Goal: Task Accomplishment & Management: Complete application form

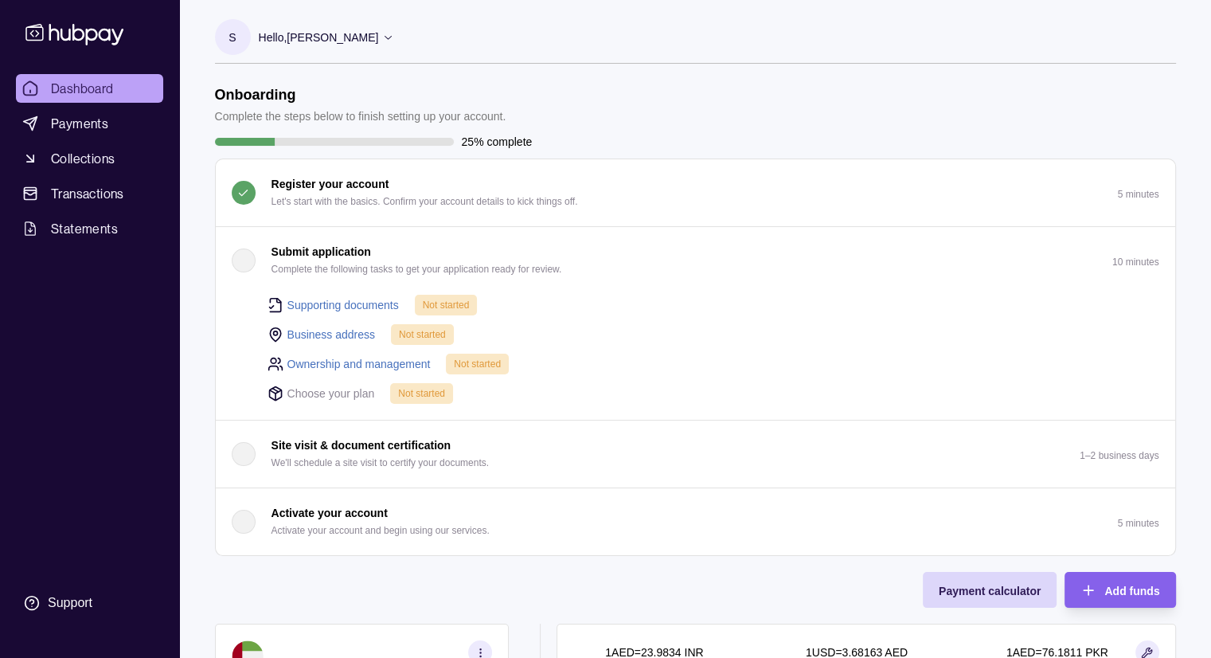
click at [518, 577] on div "Onboarding Complete the steps below to finish setting up your account. 25% comp…" at bounding box center [695, 478] width 961 height 784
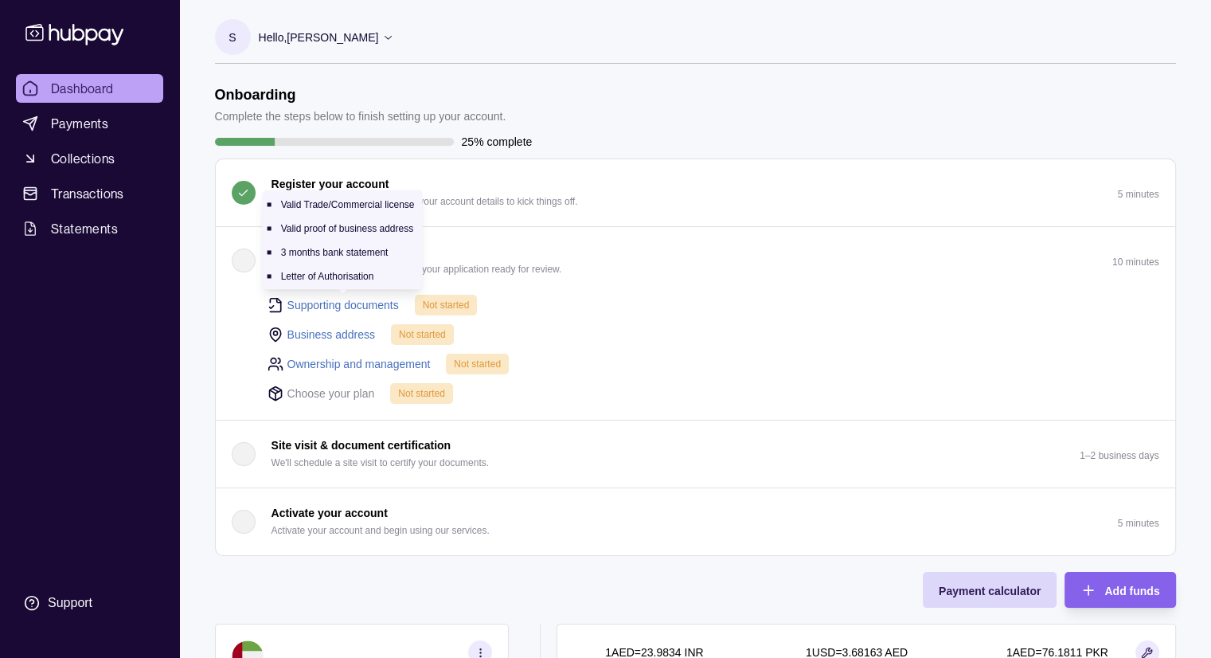
click at [377, 304] on link "Supporting documents" at bounding box center [342, 305] width 111 height 18
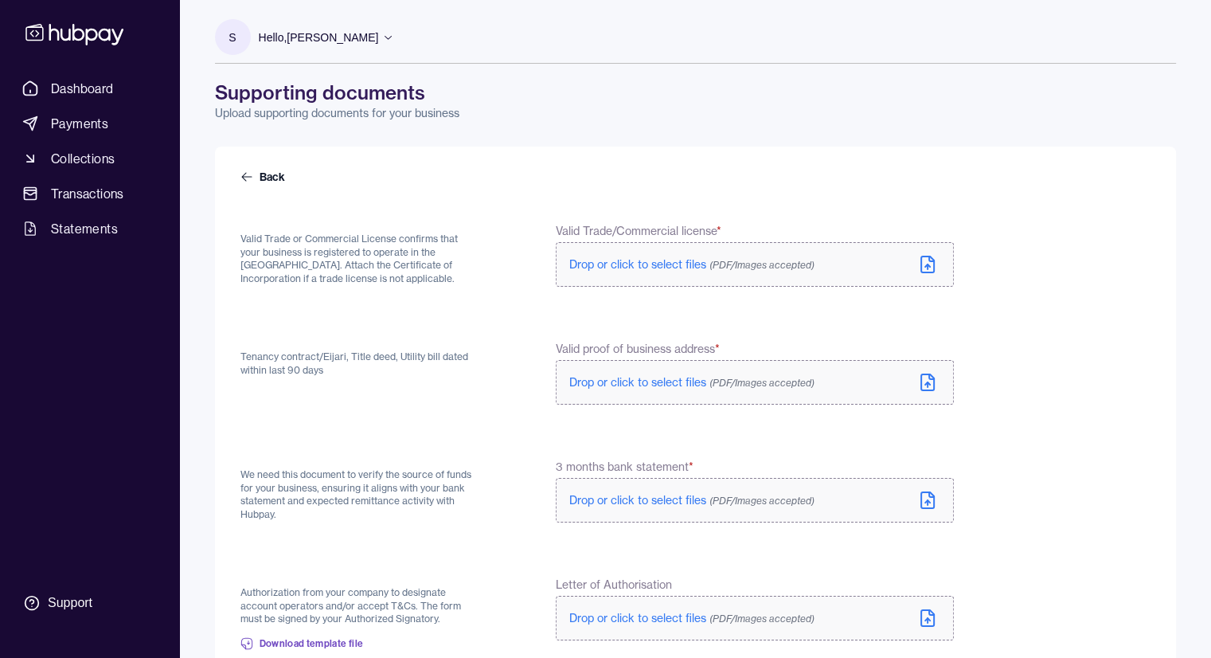
click at [1080, 280] on form "Back Valid Trade or Commercial License confirms that your business is registere…" at bounding box center [696, 474] width 910 height 610
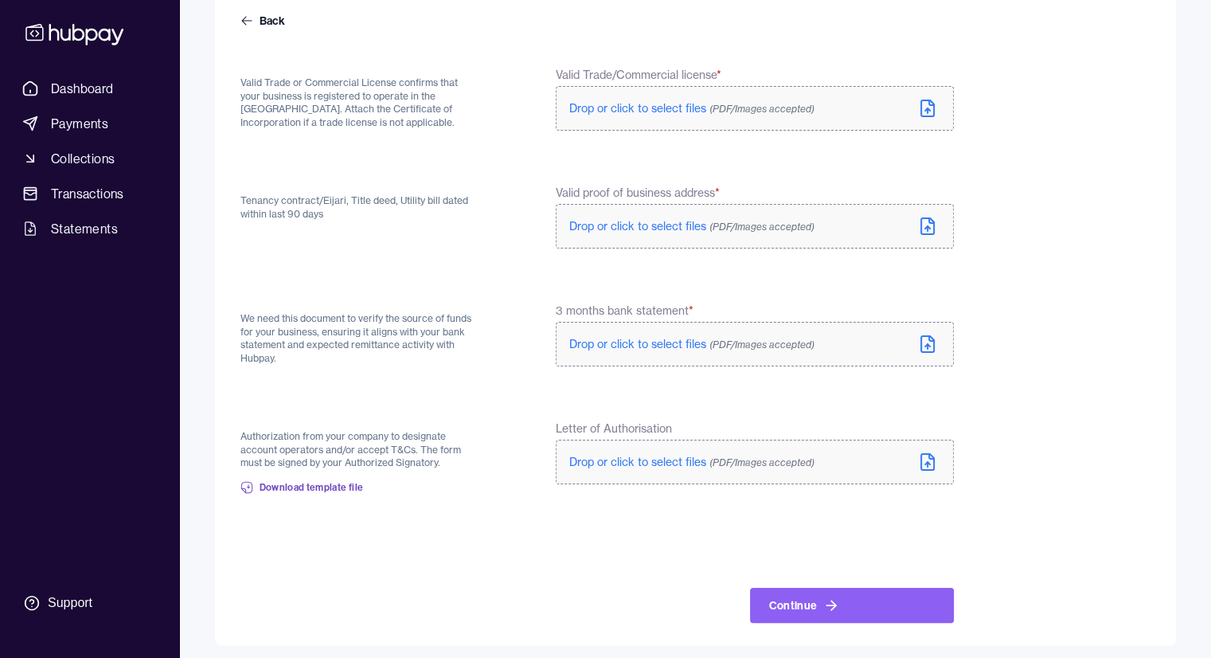
scroll to position [162, 0]
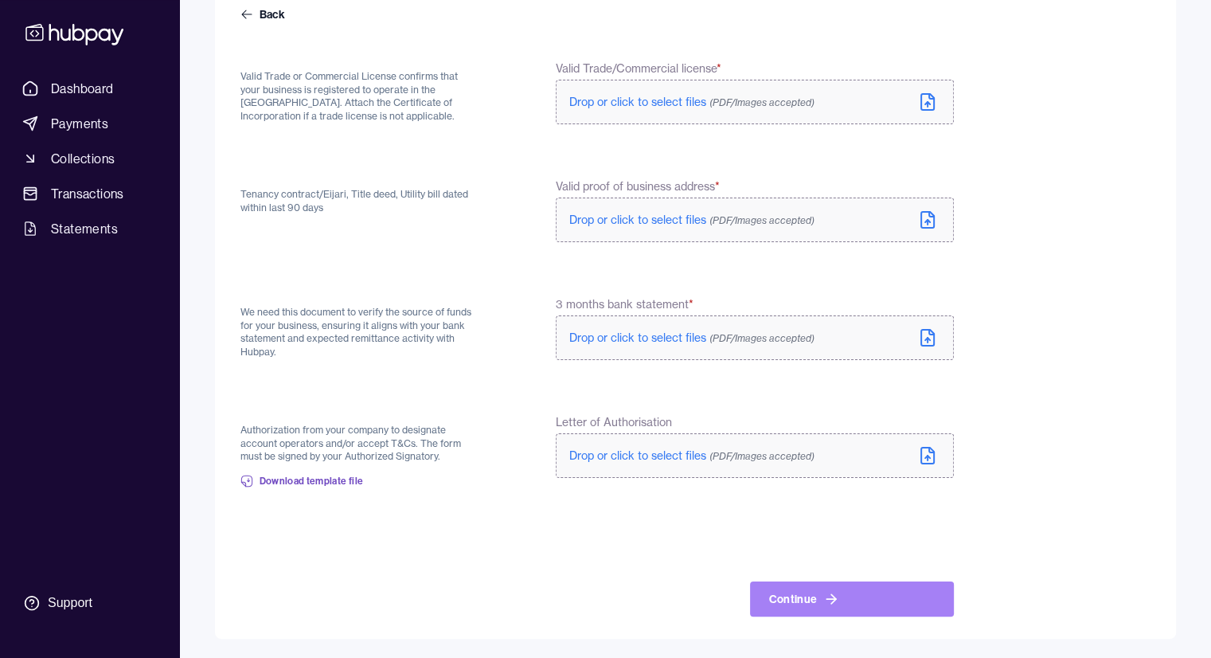
click at [873, 609] on button "Continue" at bounding box center [852, 598] width 204 height 35
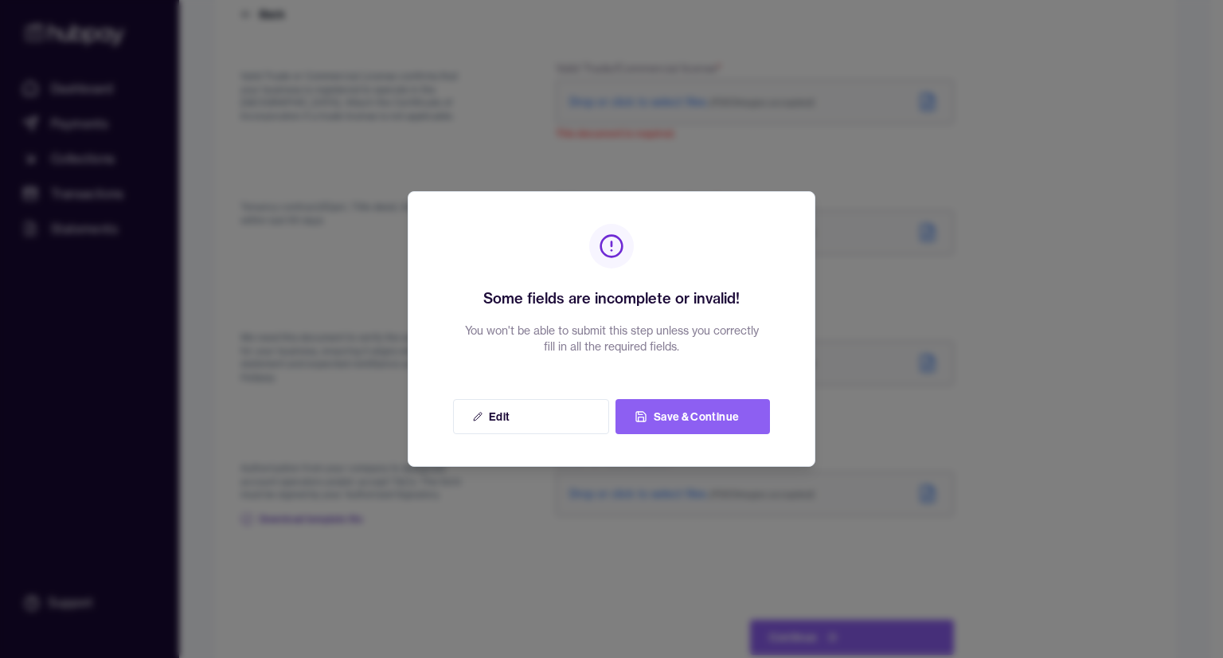
click at [605, 522] on div at bounding box center [611, 329] width 1223 height 658
click at [710, 420] on button "Save & Continue" at bounding box center [693, 416] width 154 height 35
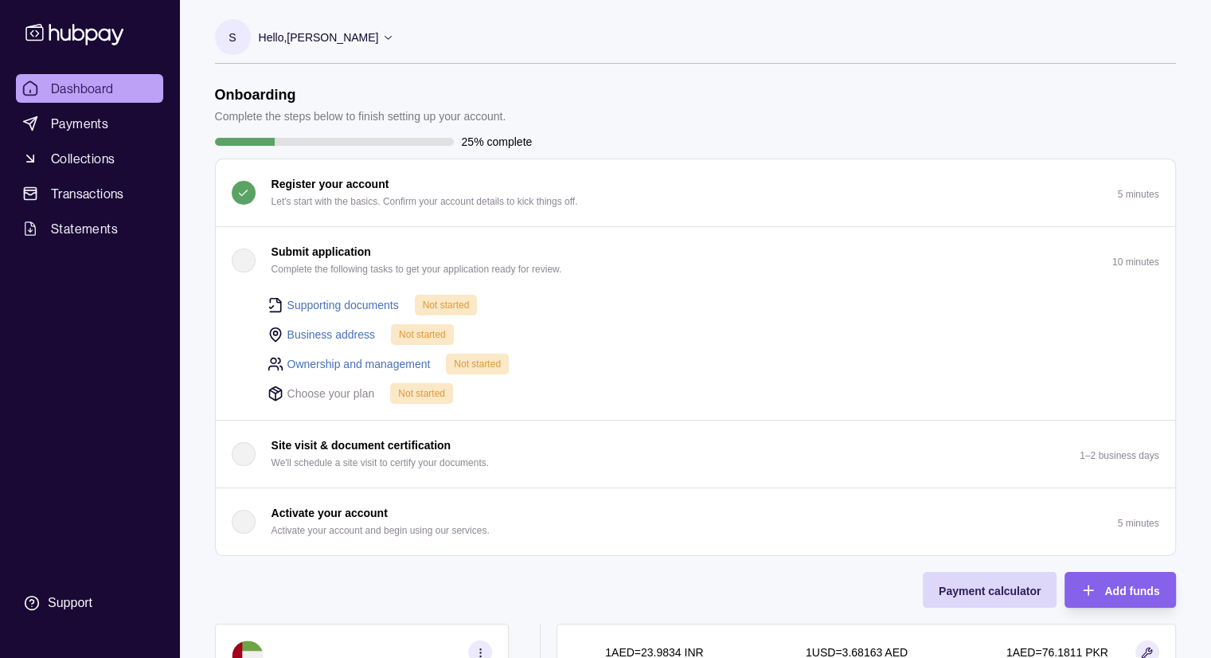
scroll to position [80, 0]
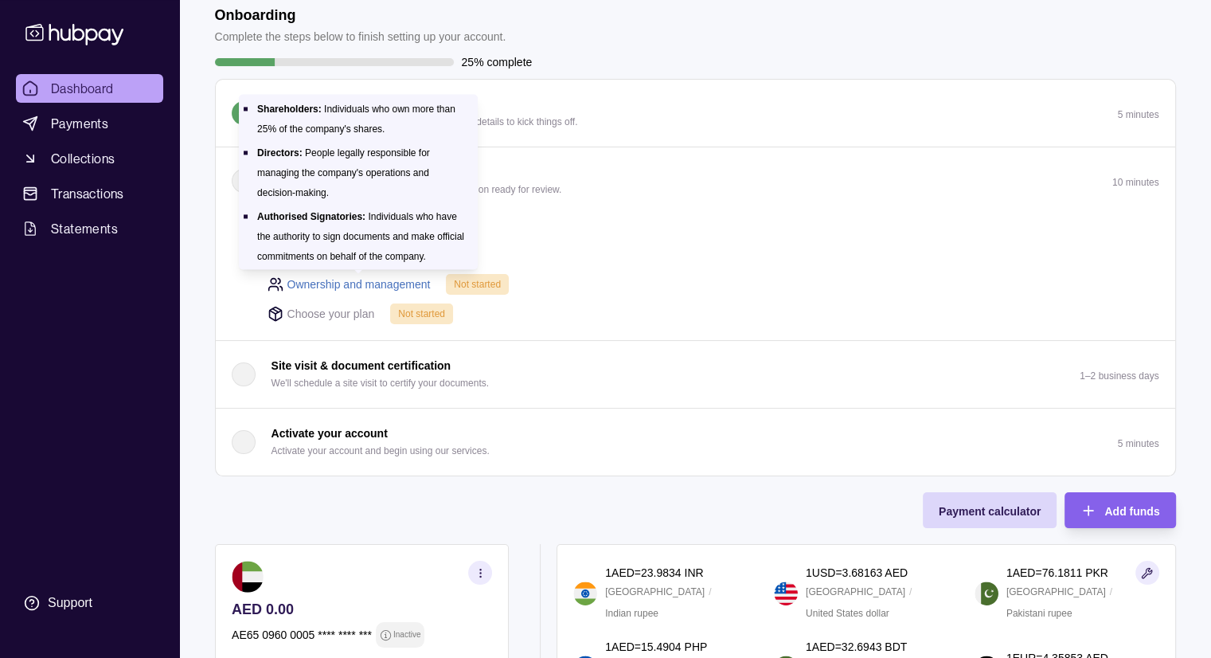
click at [395, 287] on link "Ownership and management" at bounding box center [358, 285] width 143 height 18
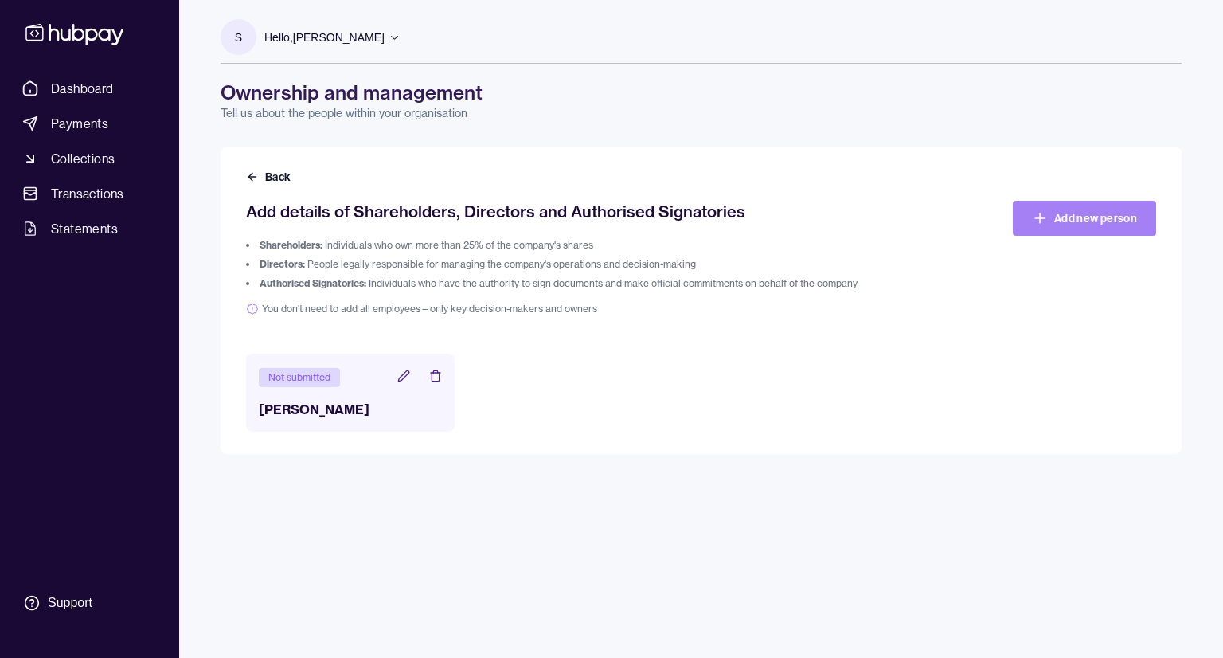
click at [1089, 222] on link "Add new person" at bounding box center [1084, 218] width 143 height 35
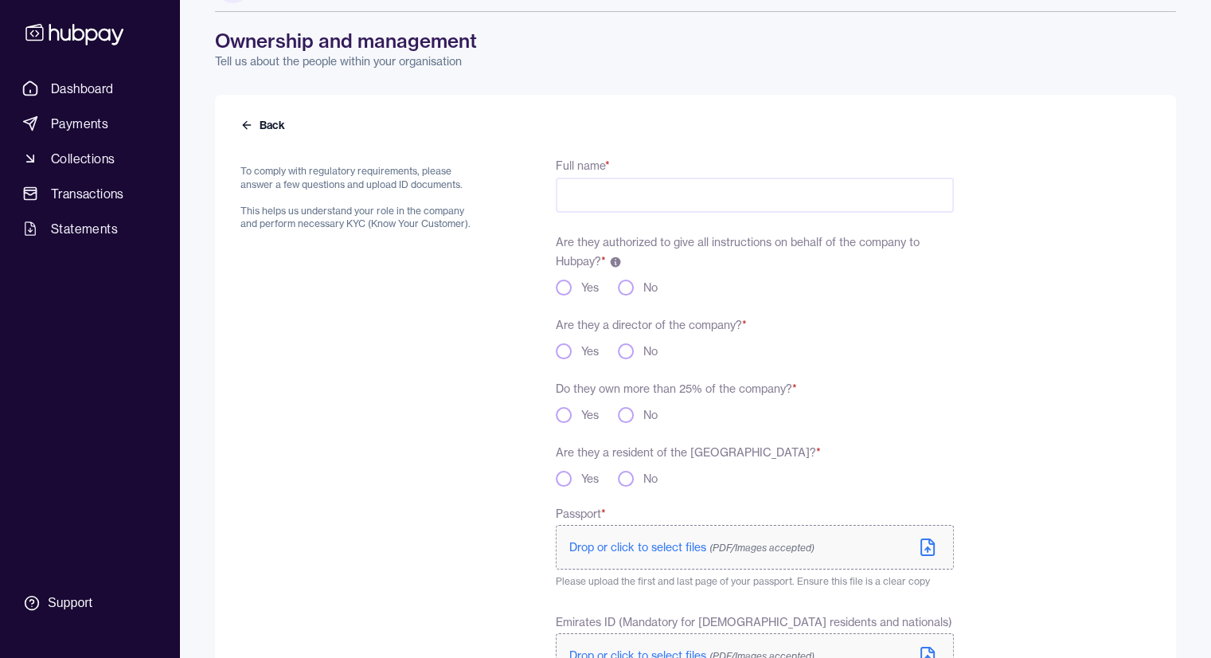
scroll to position [80, 0]
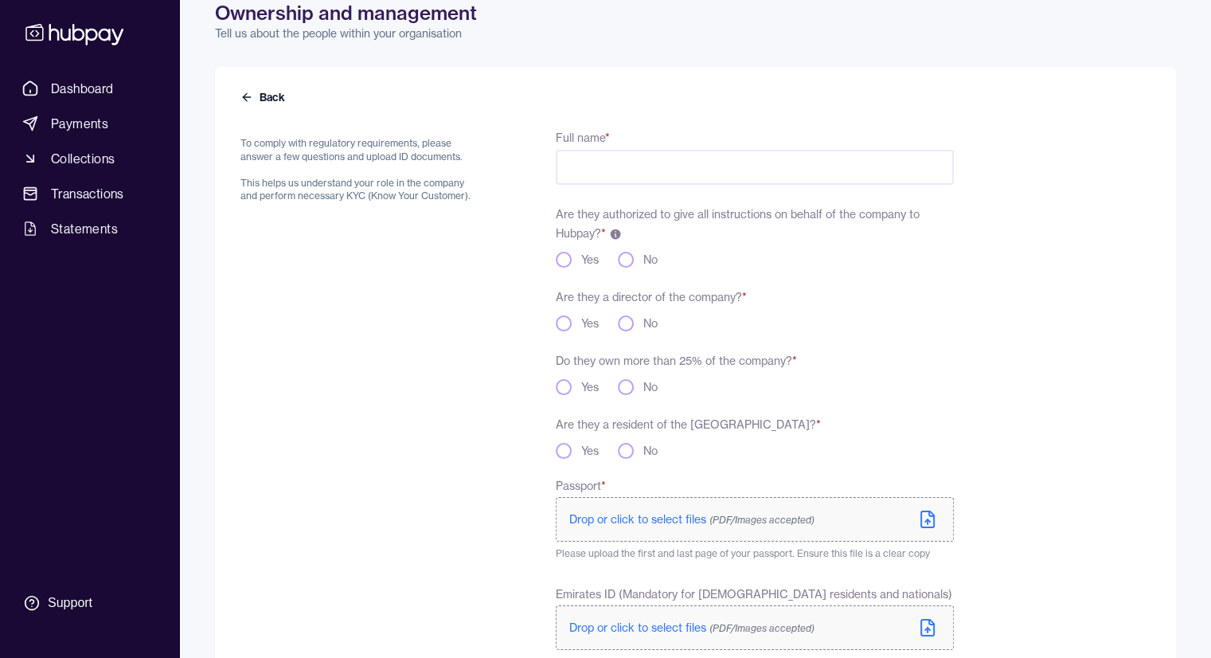
click at [603, 170] on input "Full name *" at bounding box center [754, 167] width 397 height 35
type input "*****"
click at [565, 260] on button "Yes" at bounding box center [564, 260] width 16 height 16
click at [624, 323] on button "No" at bounding box center [626, 323] width 16 height 16
click at [632, 385] on button "No" at bounding box center [626, 387] width 16 height 16
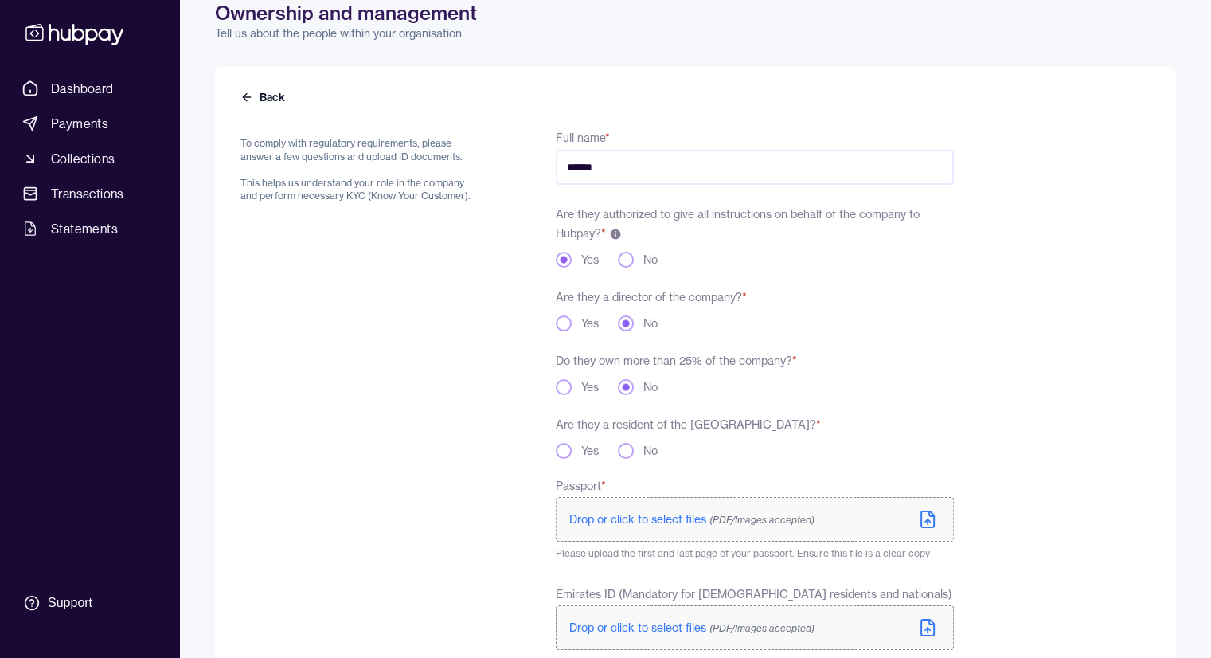
click at [628, 452] on button "No" at bounding box center [626, 451] width 16 height 16
click at [991, 370] on form "To comply with regulatory requirements, please answer a few questions and uploa…" at bounding box center [696, 434] width 910 height 653
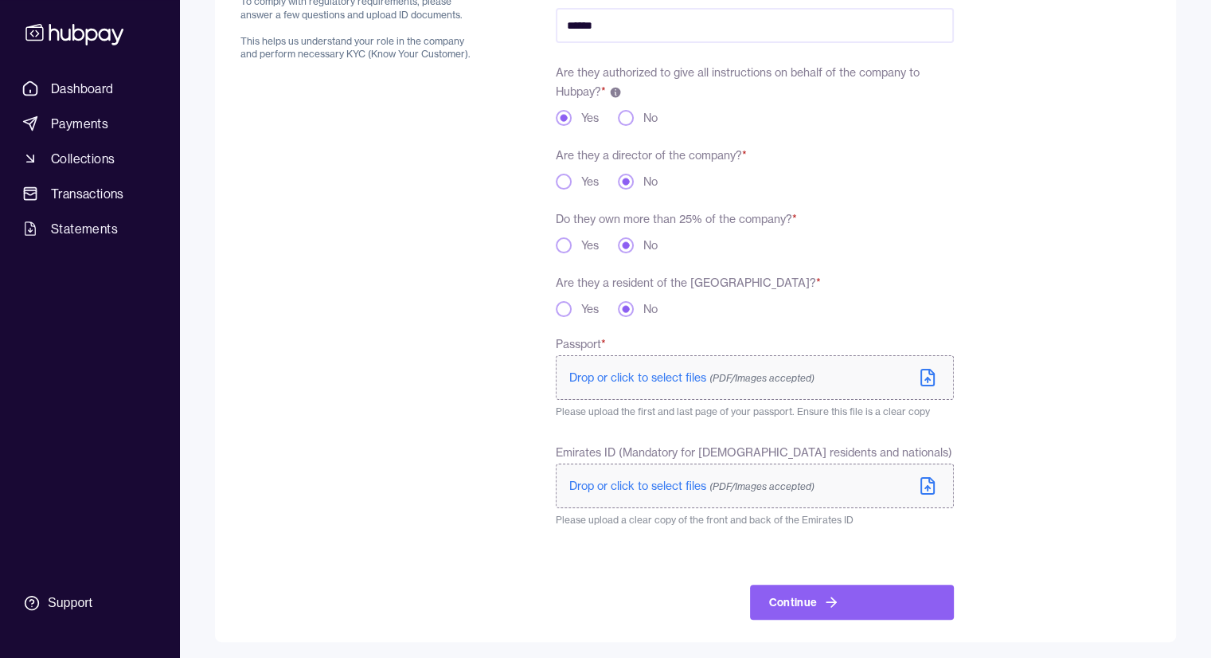
scroll to position [225, 0]
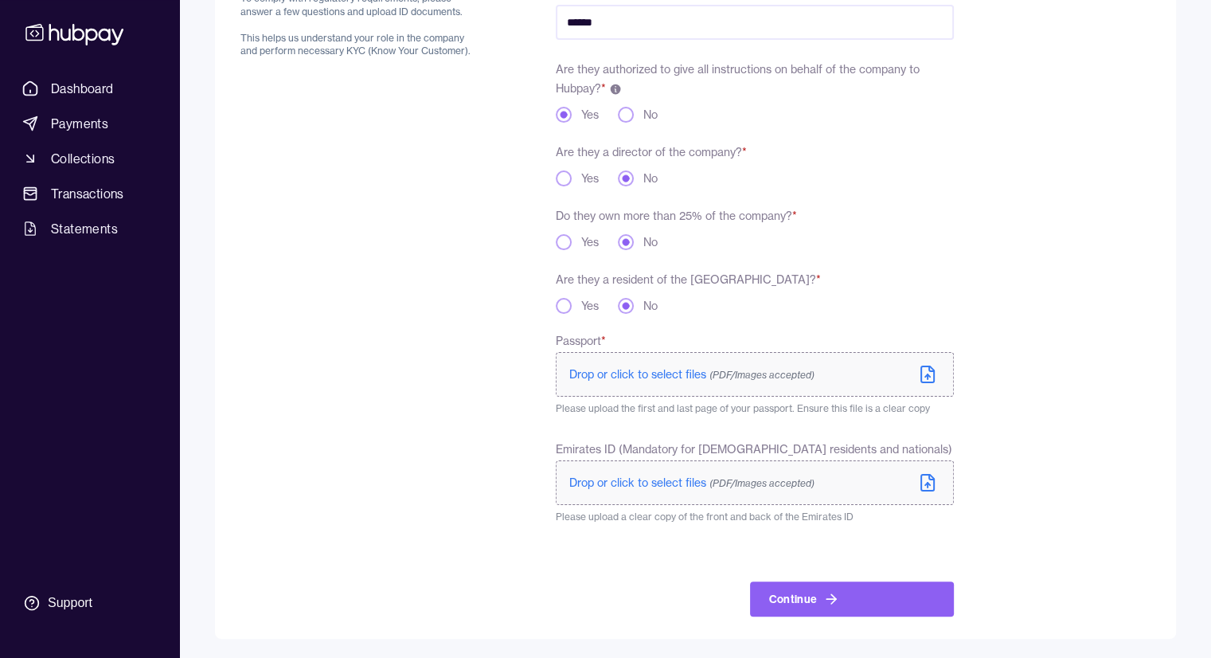
click at [564, 181] on button "Yes" at bounding box center [564, 178] width 16 height 16
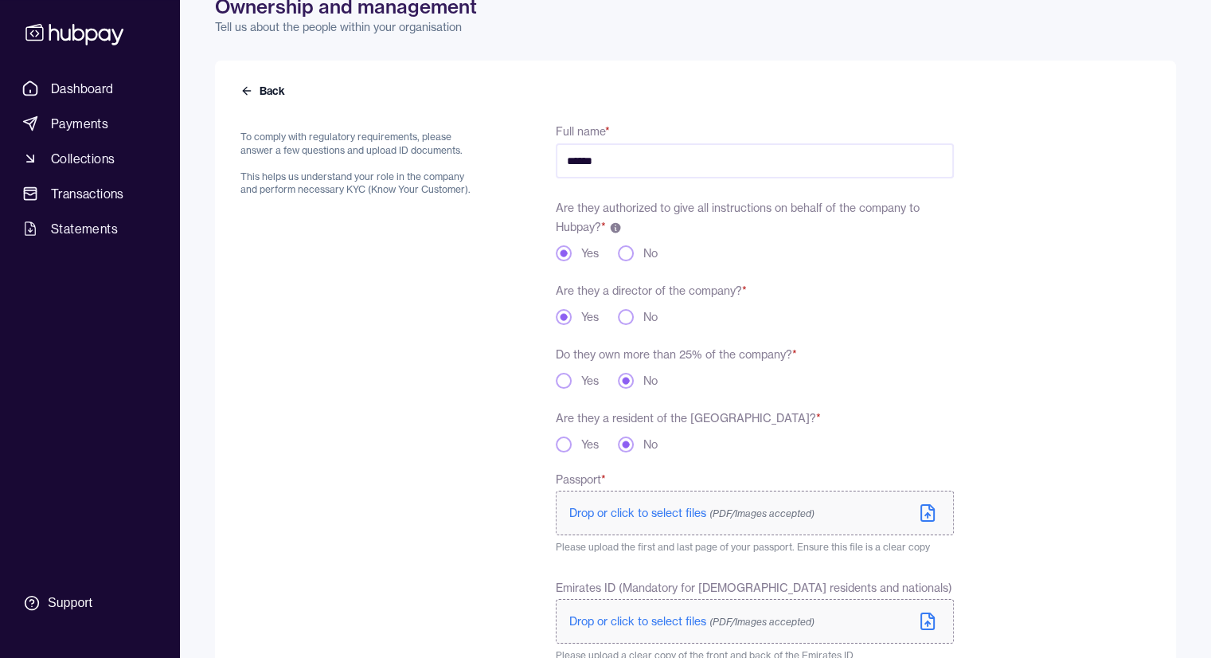
scroll to position [76, 0]
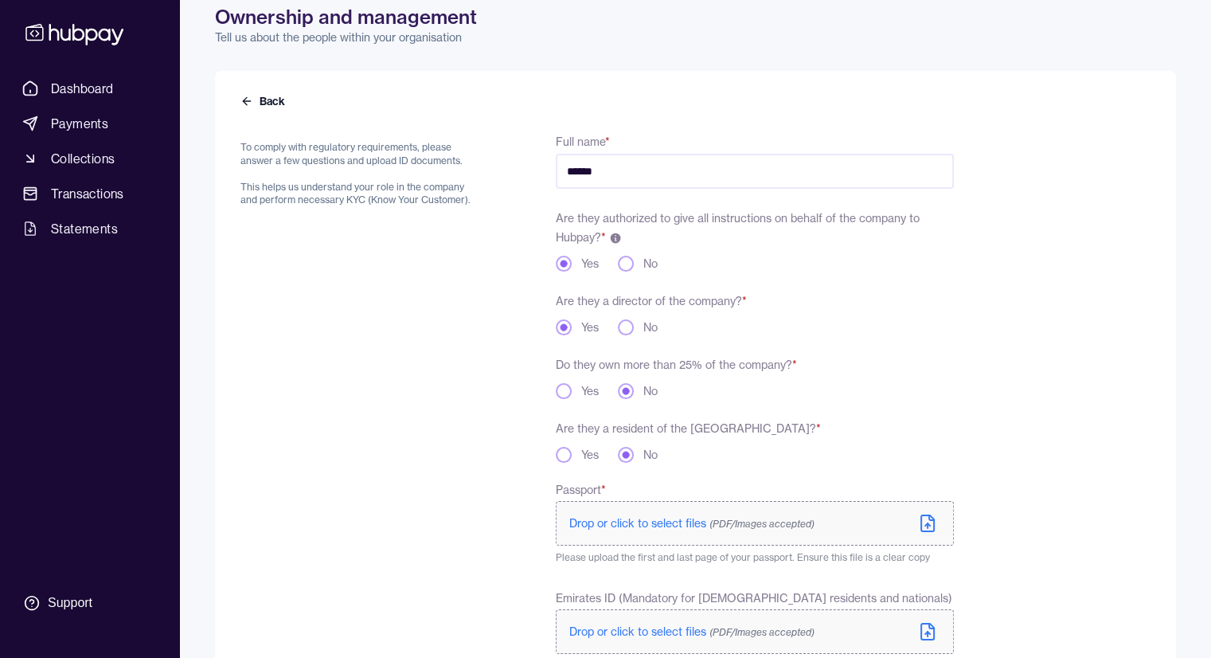
click at [629, 326] on button "No" at bounding box center [626, 327] width 16 height 16
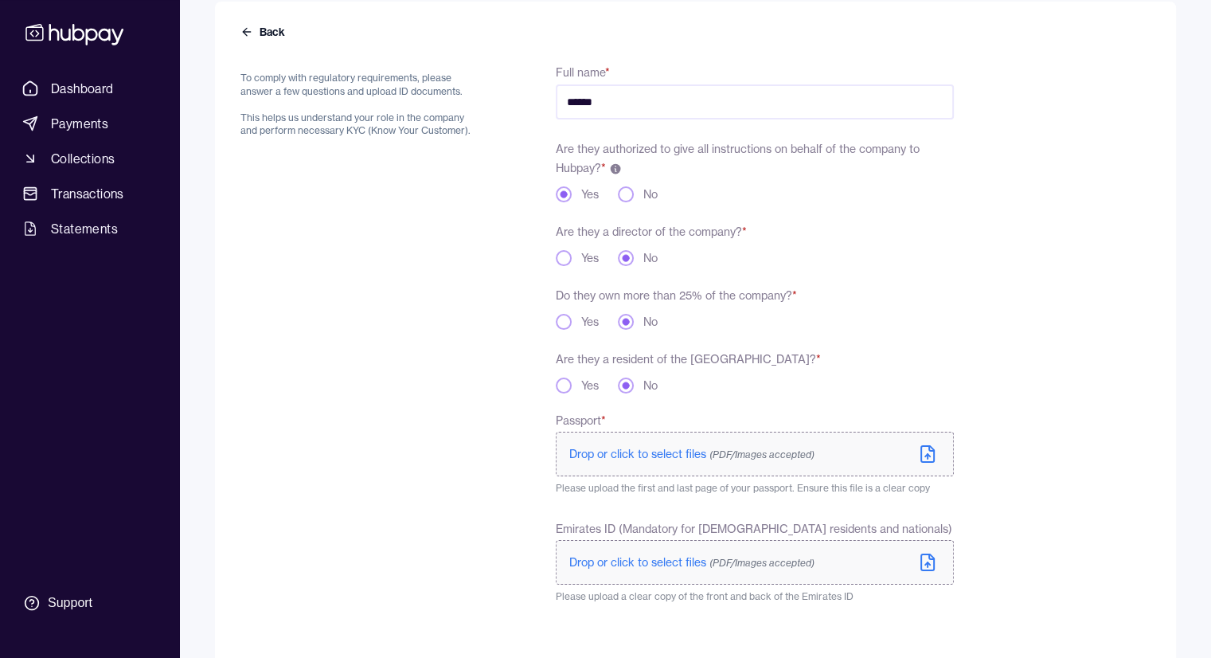
scroll to position [225, 0]
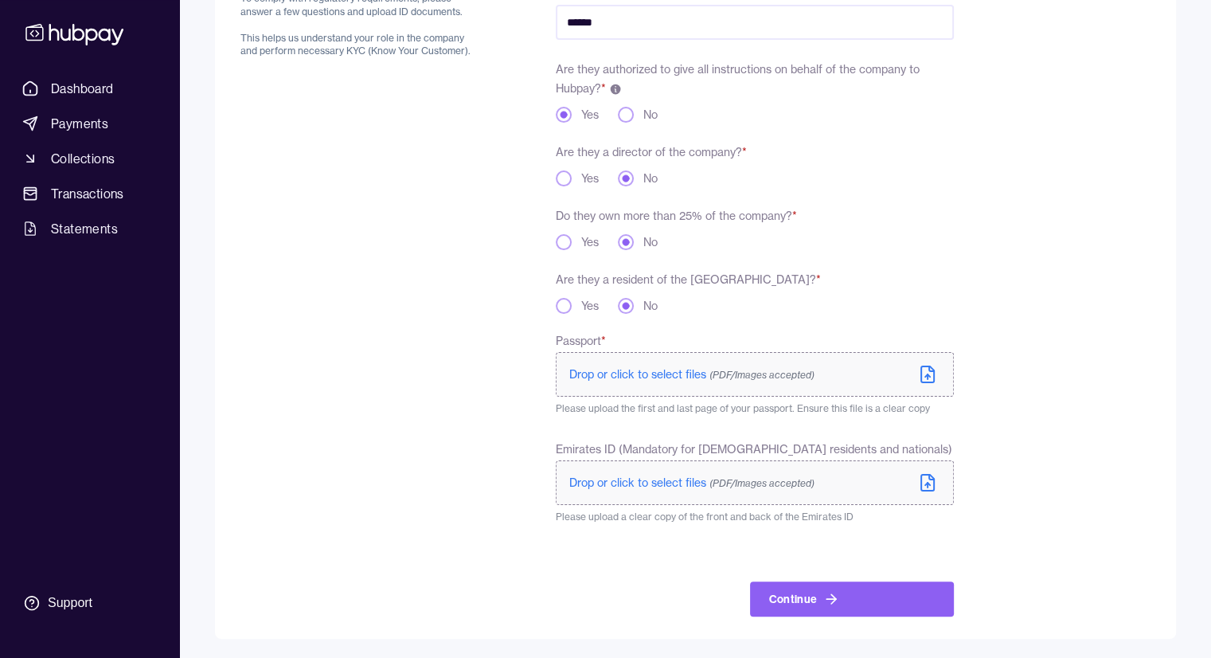
click at [562, 175] on button "Yes" at bounding box center [564, 178] width 16 height 16
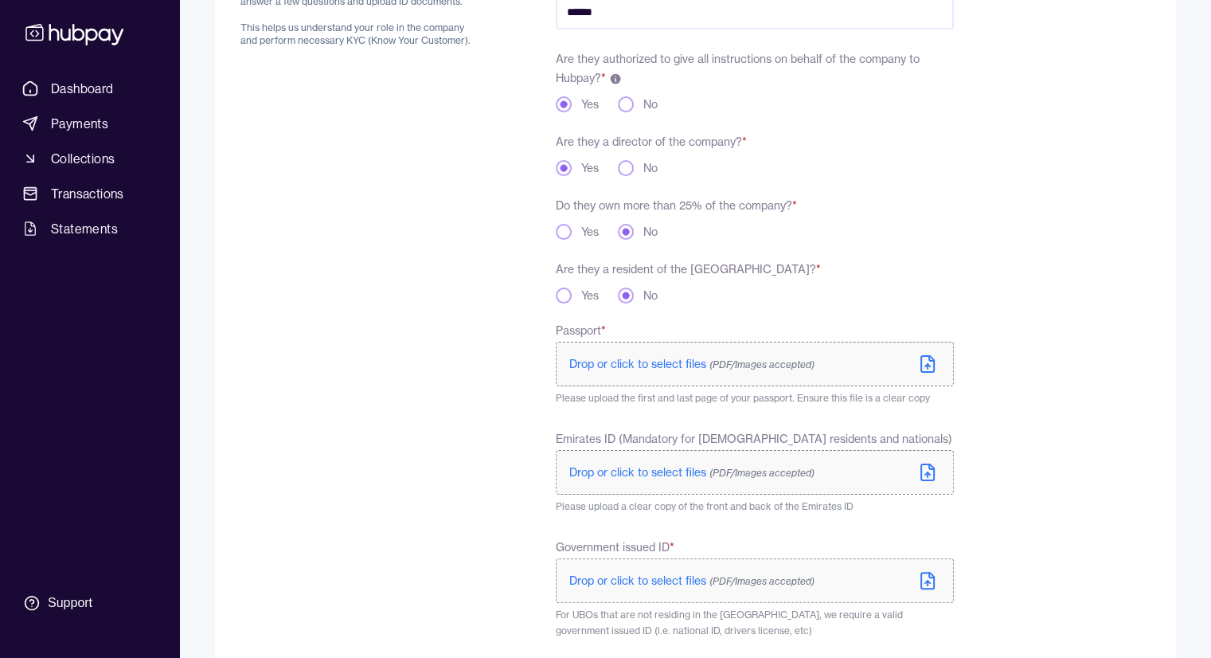
scroll to position [155, 0]
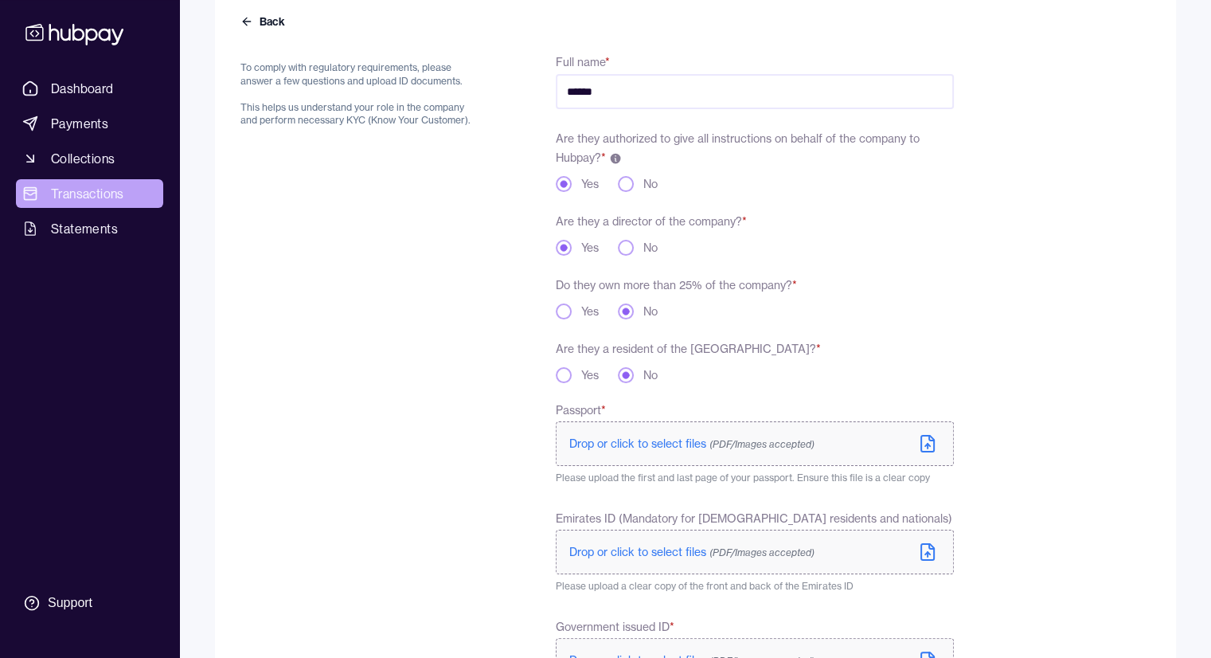
click at [68, 186] on span "Transactions" at bounding box center [87, 193] width 73 height 19
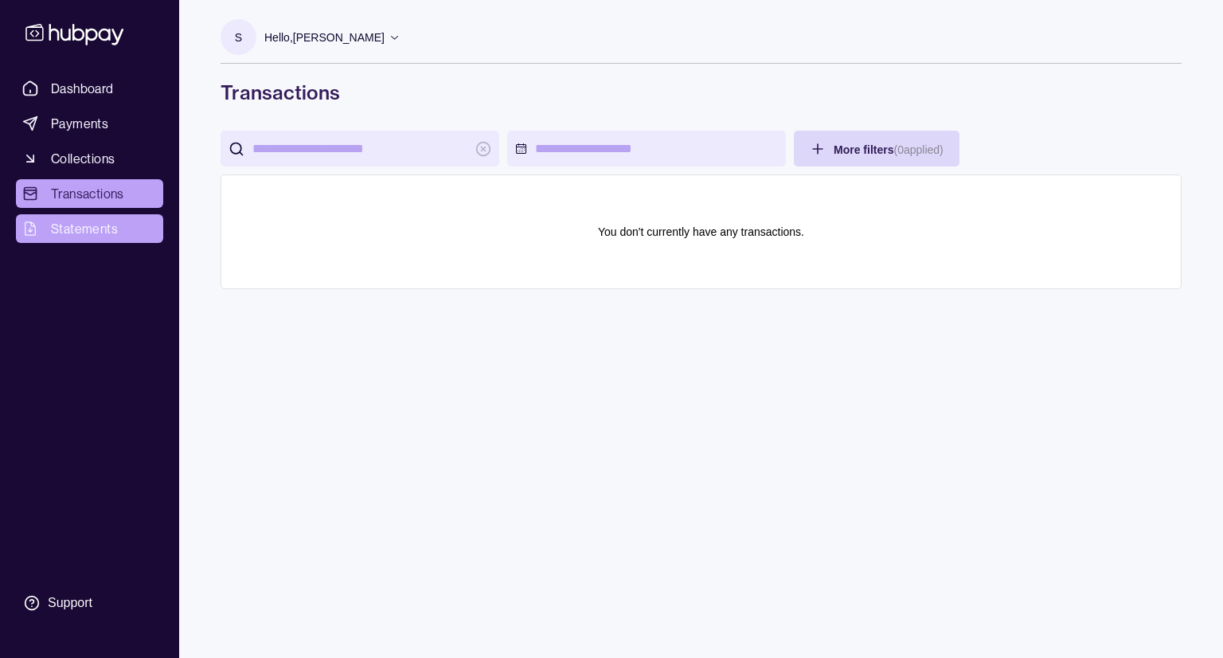
click at [81, 233] on span "Statements" at bounding box center [84, 228] width 67 height 19
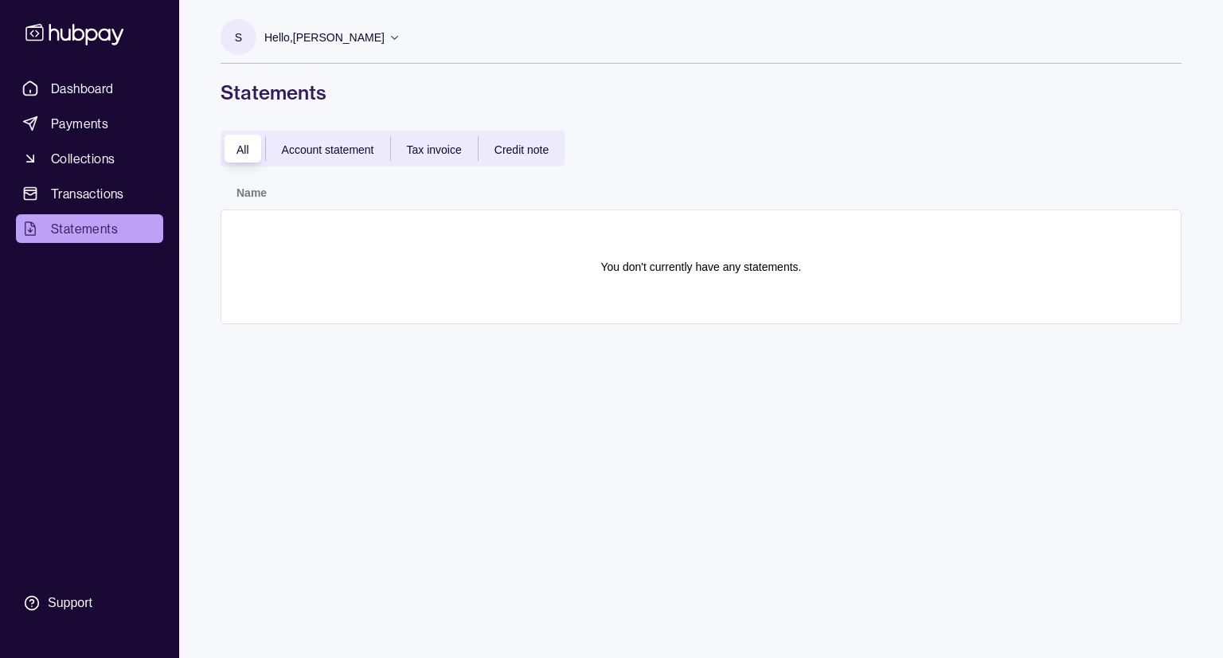
click at [346, 157] on div "Account statement" at bounding box center [328, 148] width 124 height 19
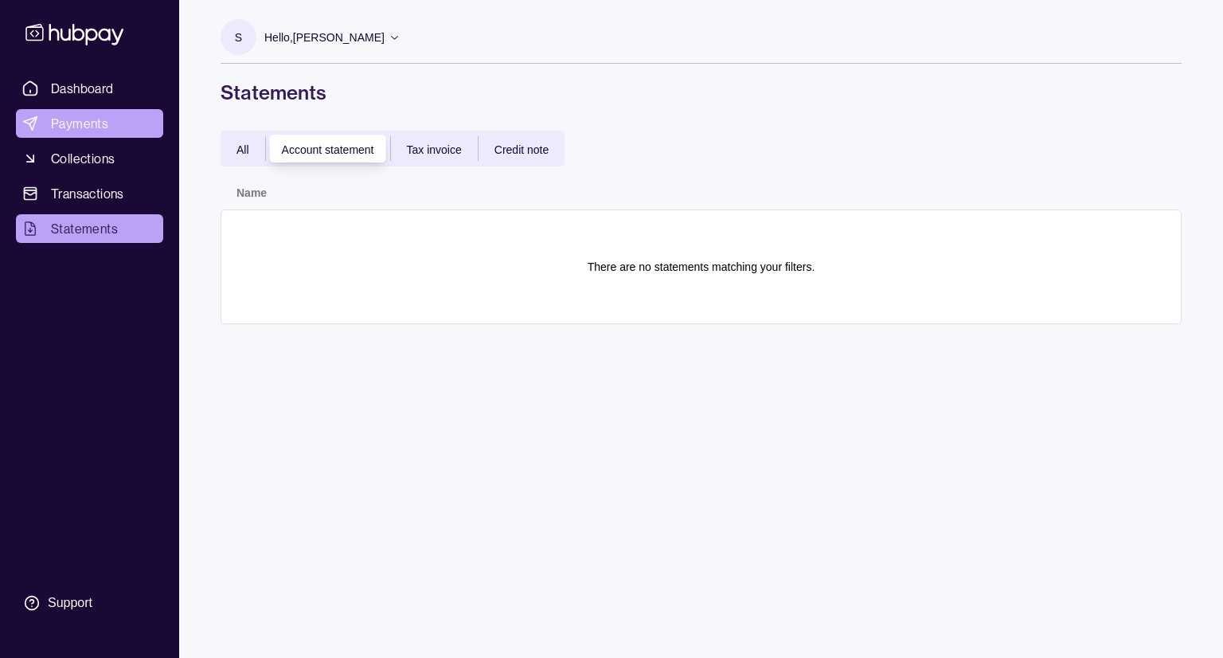
click at [85, 129] on span "Payments" at bounding box center [79, 123] width 57 height 19
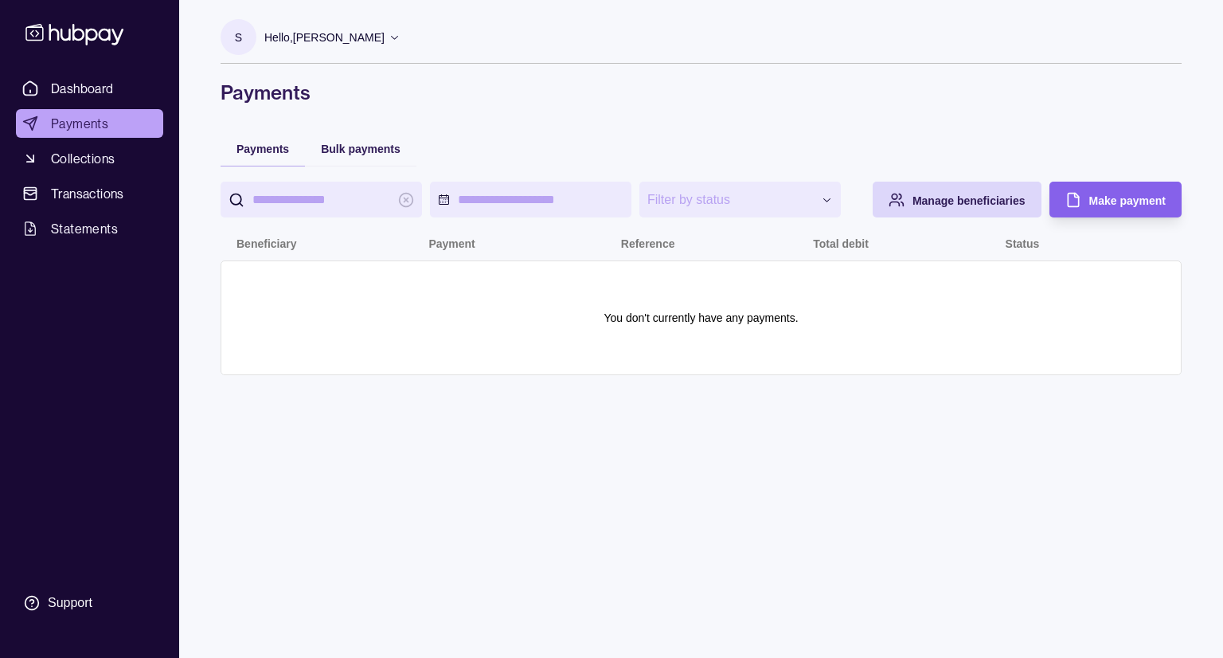
click at [533, 103] on h1 "Payments" at bounding box center [701, 92] width 961 height 25
click at [1105, 206] on span "Make payment" at bounding box center [1127, 200] width 76 height 13
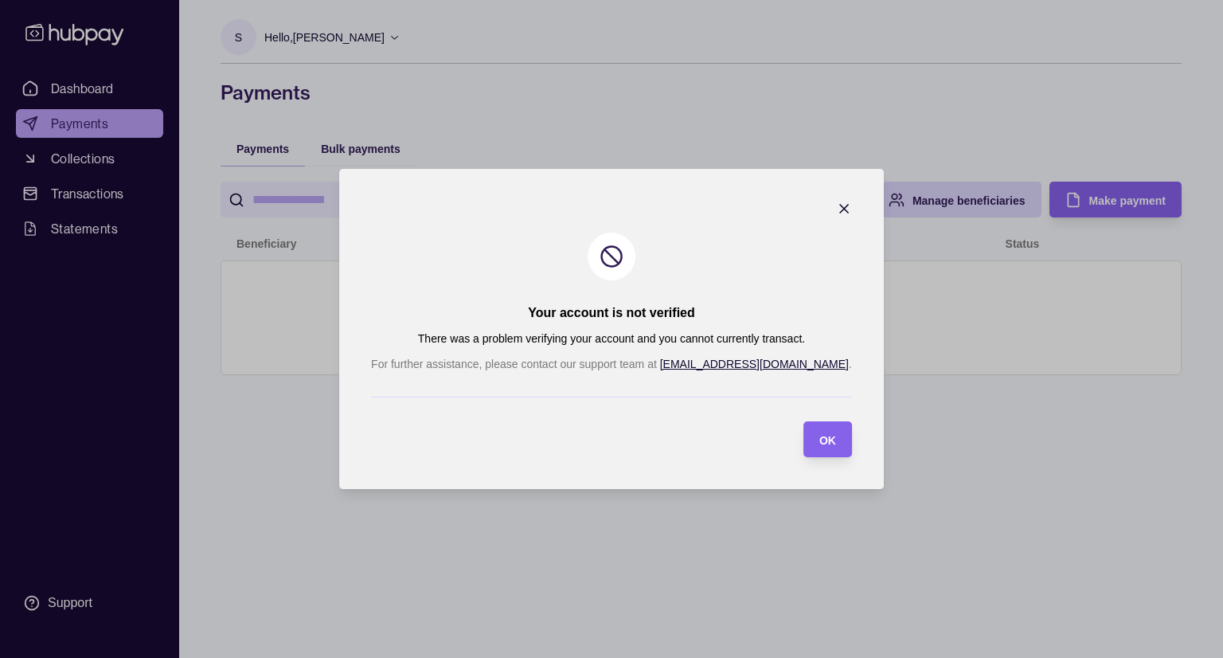
click at [836, 206] on icon "button" at bounding box center [844, 209] width 16 height 16
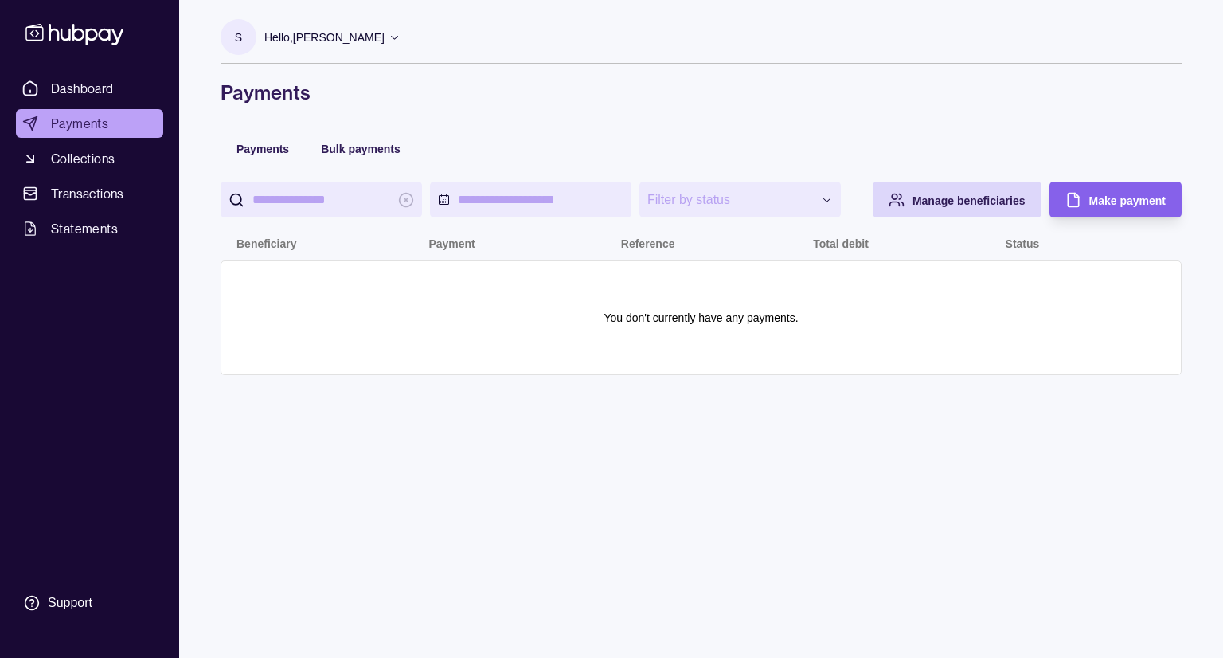
click at [571, 39] on section "S Hello, Sarosh Bajwa Entterprice Canada Limited Account Terms and conditions P…" at bounding box center [701, 41] width 961 height 45
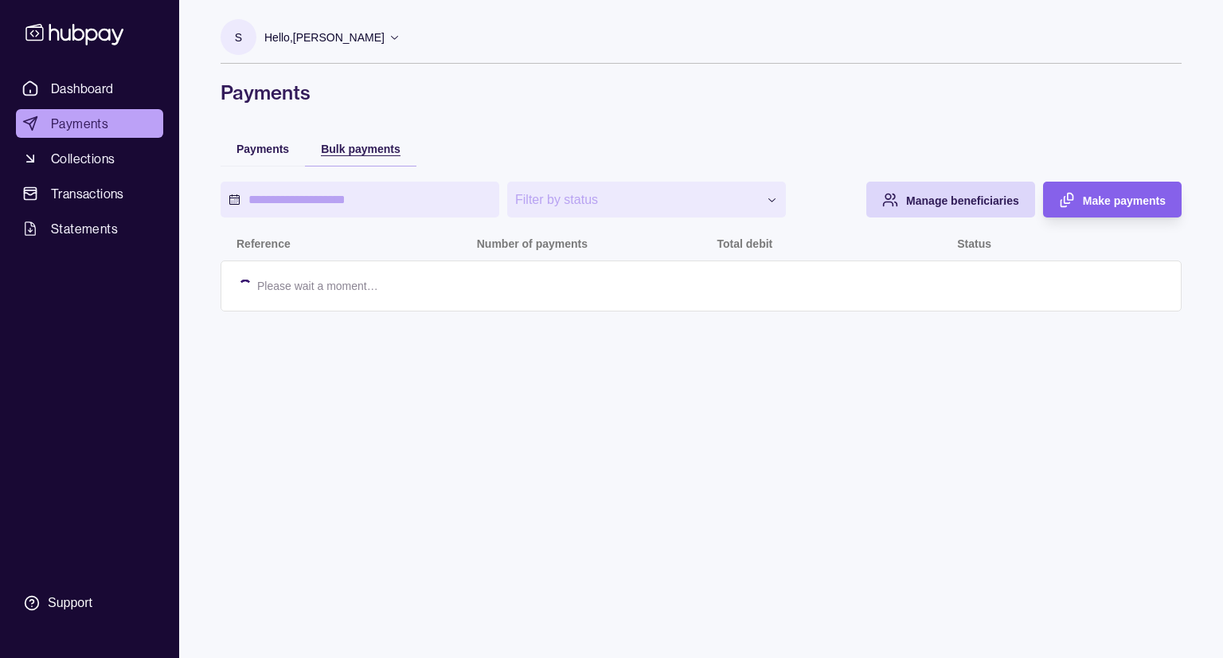
click at [372, 152] on span "Bulk payments" at bounding box center [361, 149] width 80 height 13
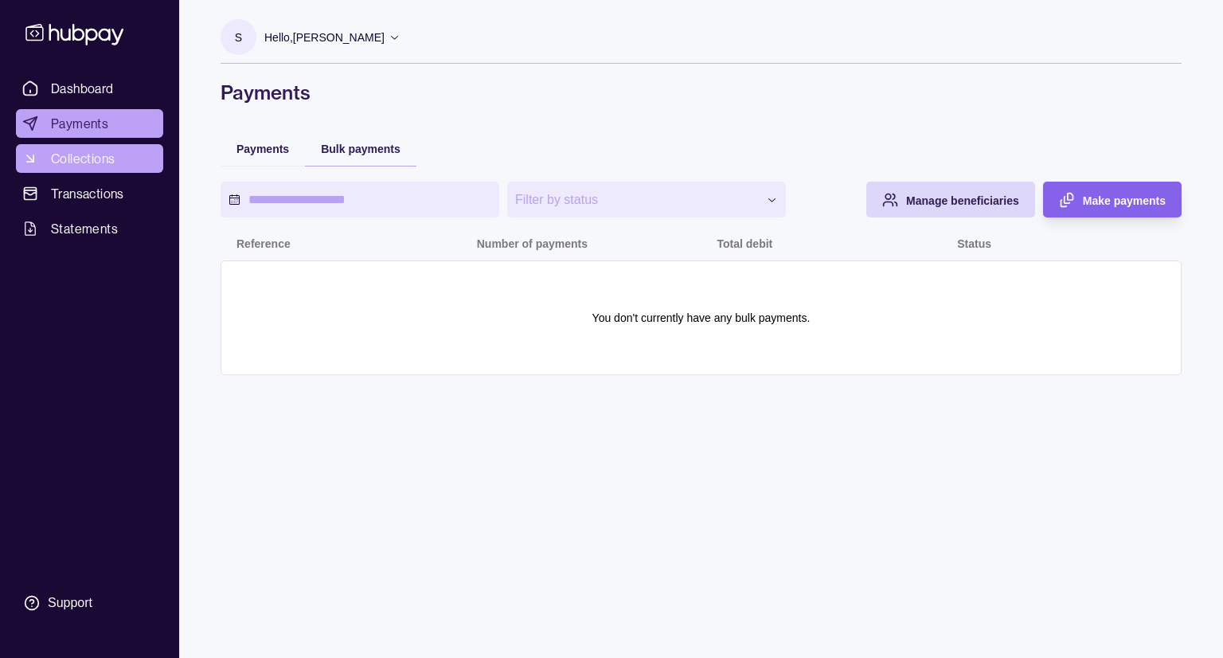
click at [69, 163] on span "Collections" at bounding box center [83, 158] width 64 height 19
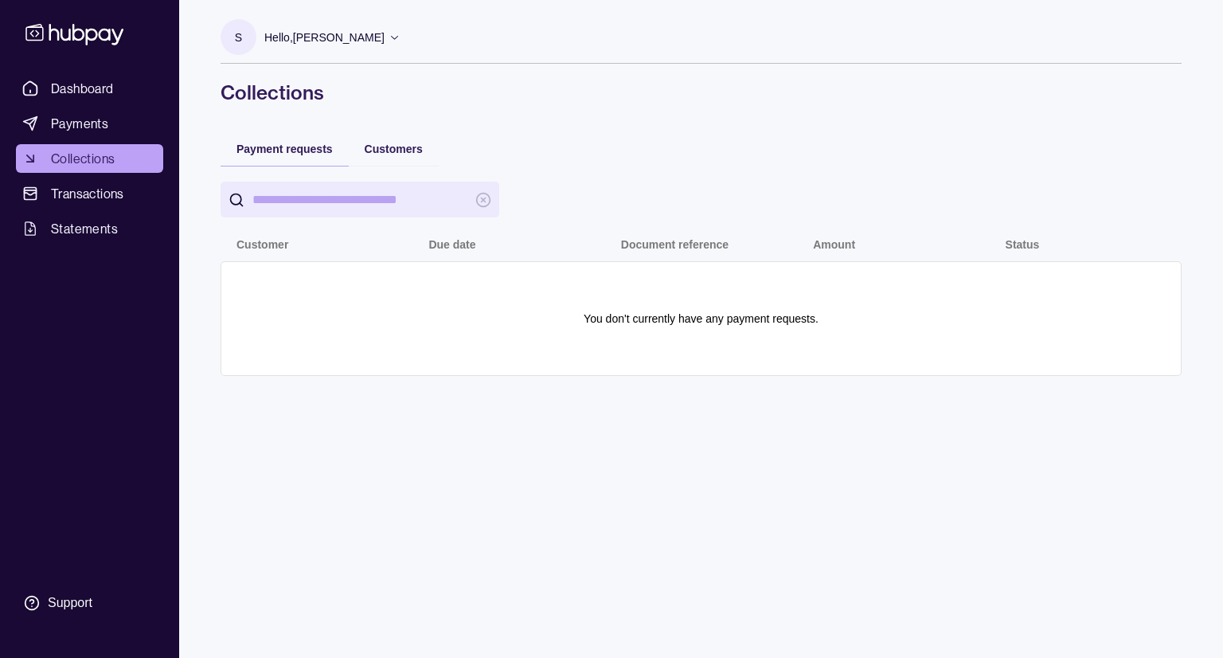
click at [606, 125] on div "S Hello, Sarosh Bajwa Entterprice Canada Limited Account Terms and conditions P…" at bounding box center [701, 196] width 1025 height 392
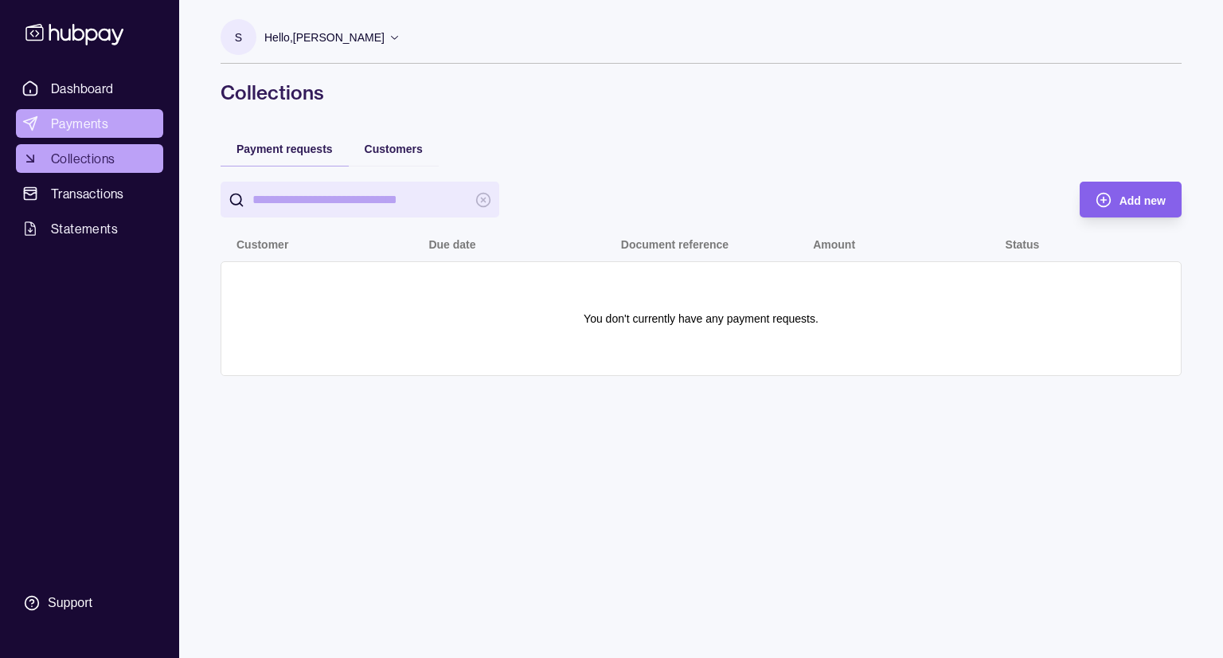
click at [92, 125] on span "Payments" at bounding box center [79, 123] width 57 height 19
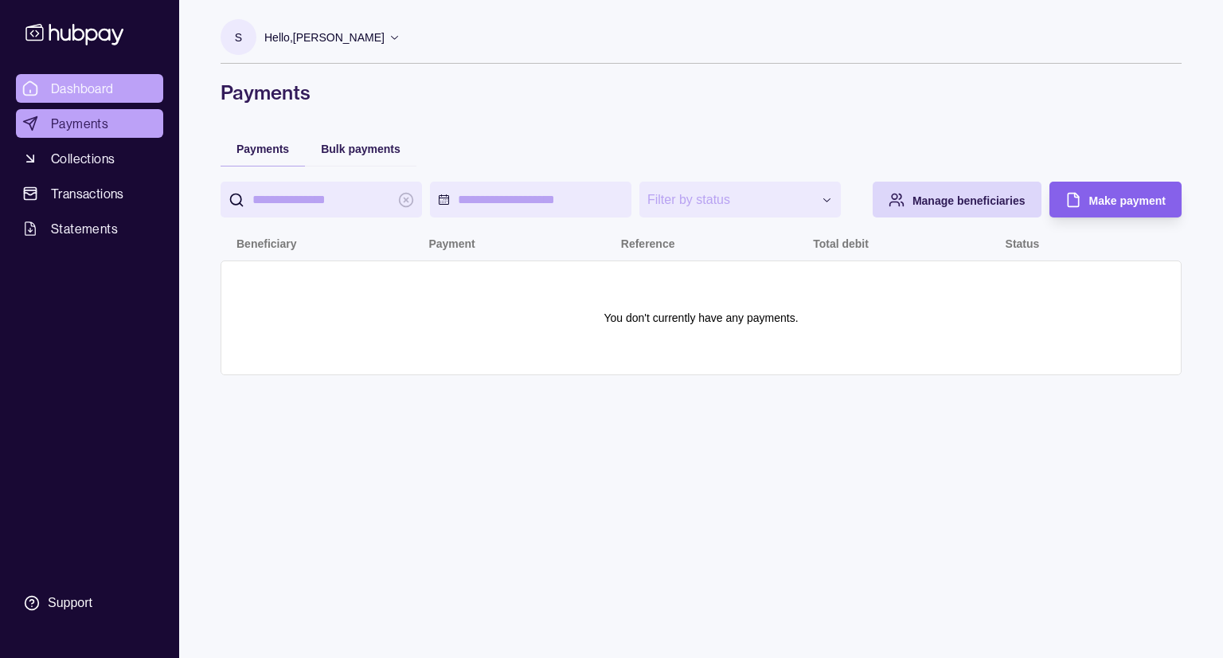
click at [96, 96] on span "Dashboard" at bounding box center [82, 88] width 63 height 19
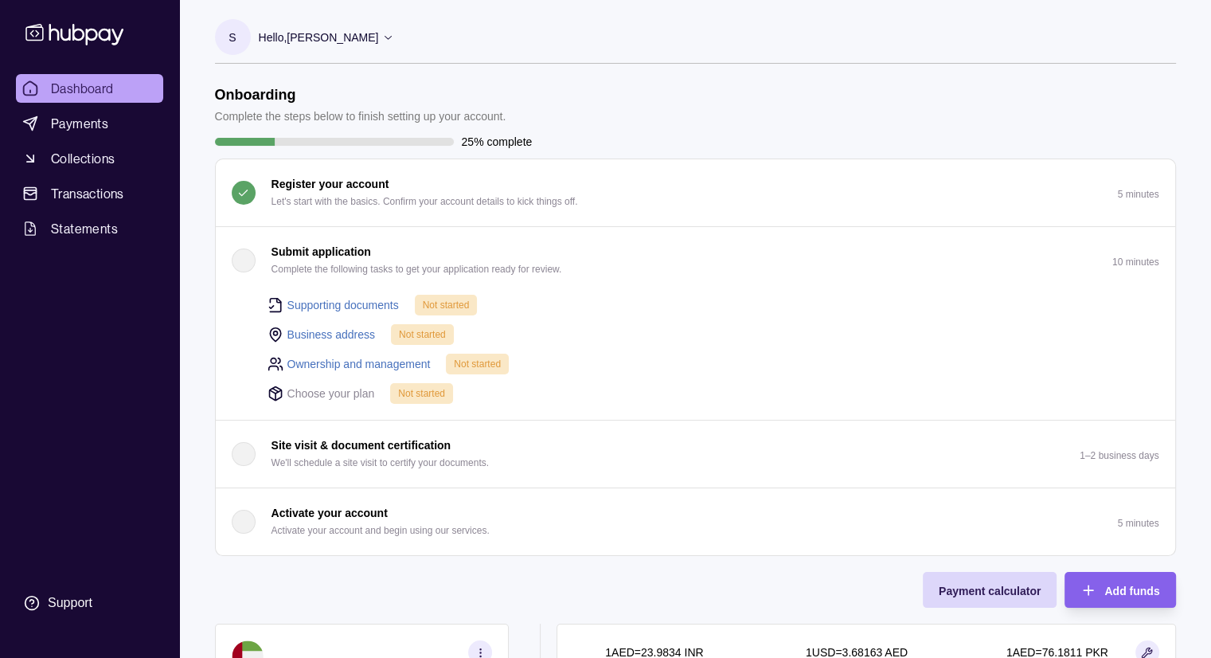
click at [657, 84] on div "S Hello, Sarosh Bajwa Entterprice Canada Limited Account Terms and conditions P…" at bounding box center [695, 529] width 1025 height 1058
click at [706, 46] on section "S Hello, Sarosh Bajwa Entterprice Canada Limited Account Terms and conditions P…" at bounding box center [695, 41] width 961 height 45
click at [405, 395] on span "Not started" at bounding box center [421, 393] width 47 height 11
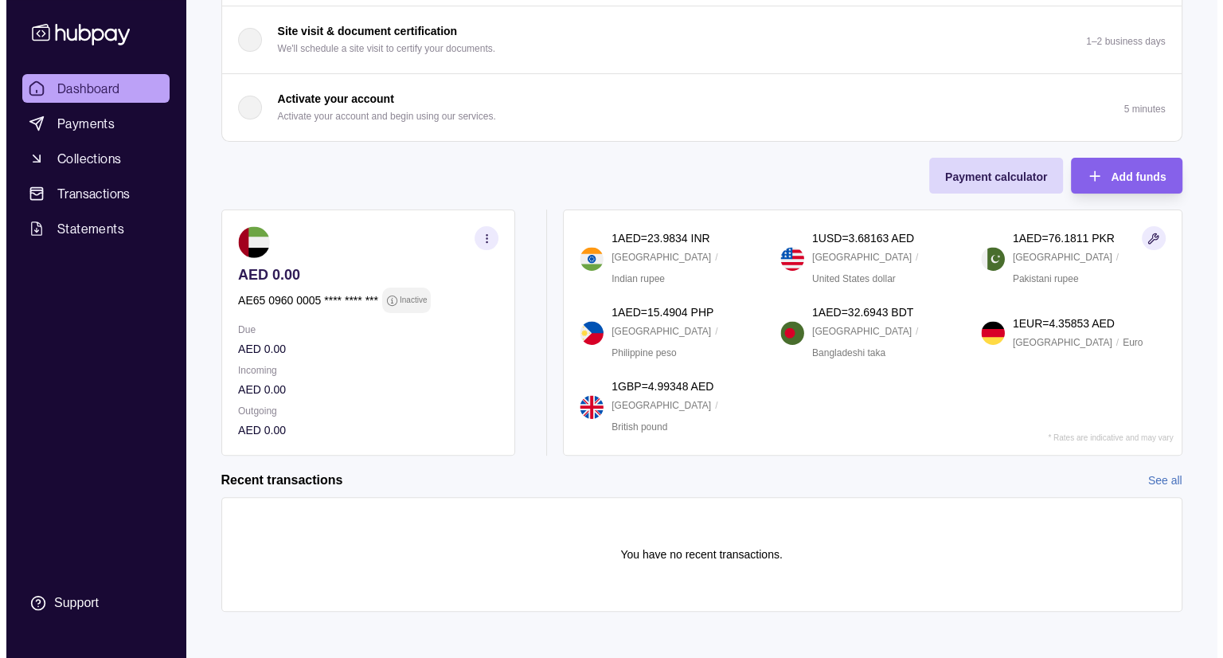
scroll to position [416, 0]
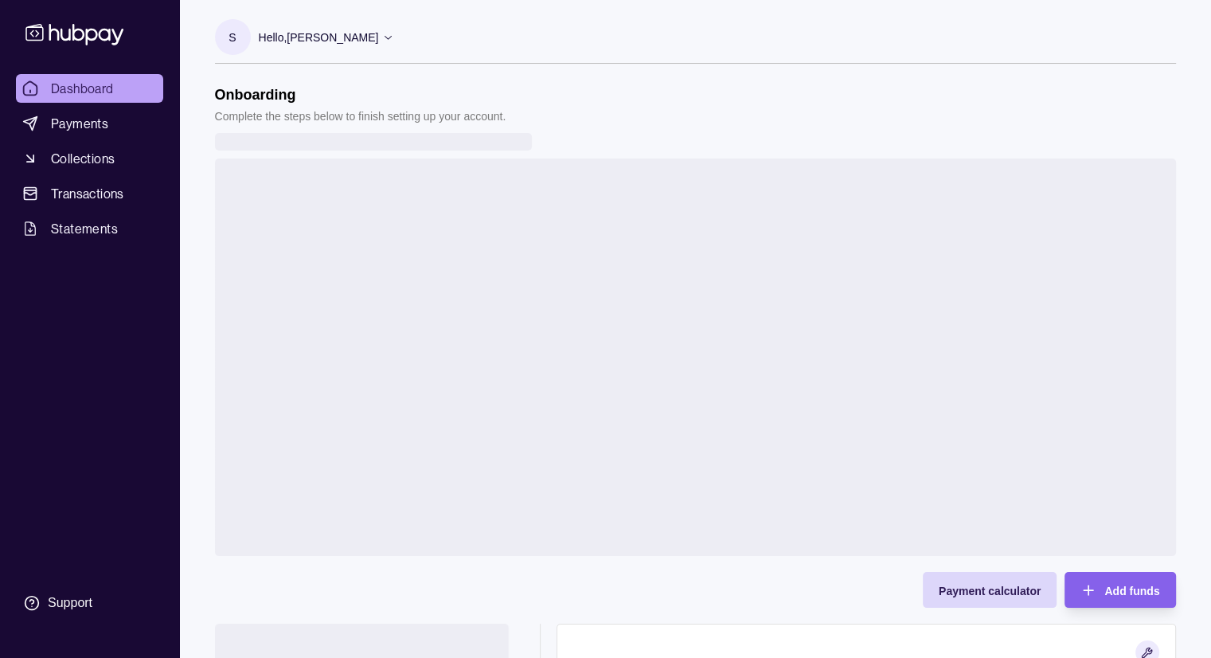
click at [89, 33] on icon at bounding box center [74, 33] width 105 height 29
